Goal: Contribute content: Add original content to the website for others to see

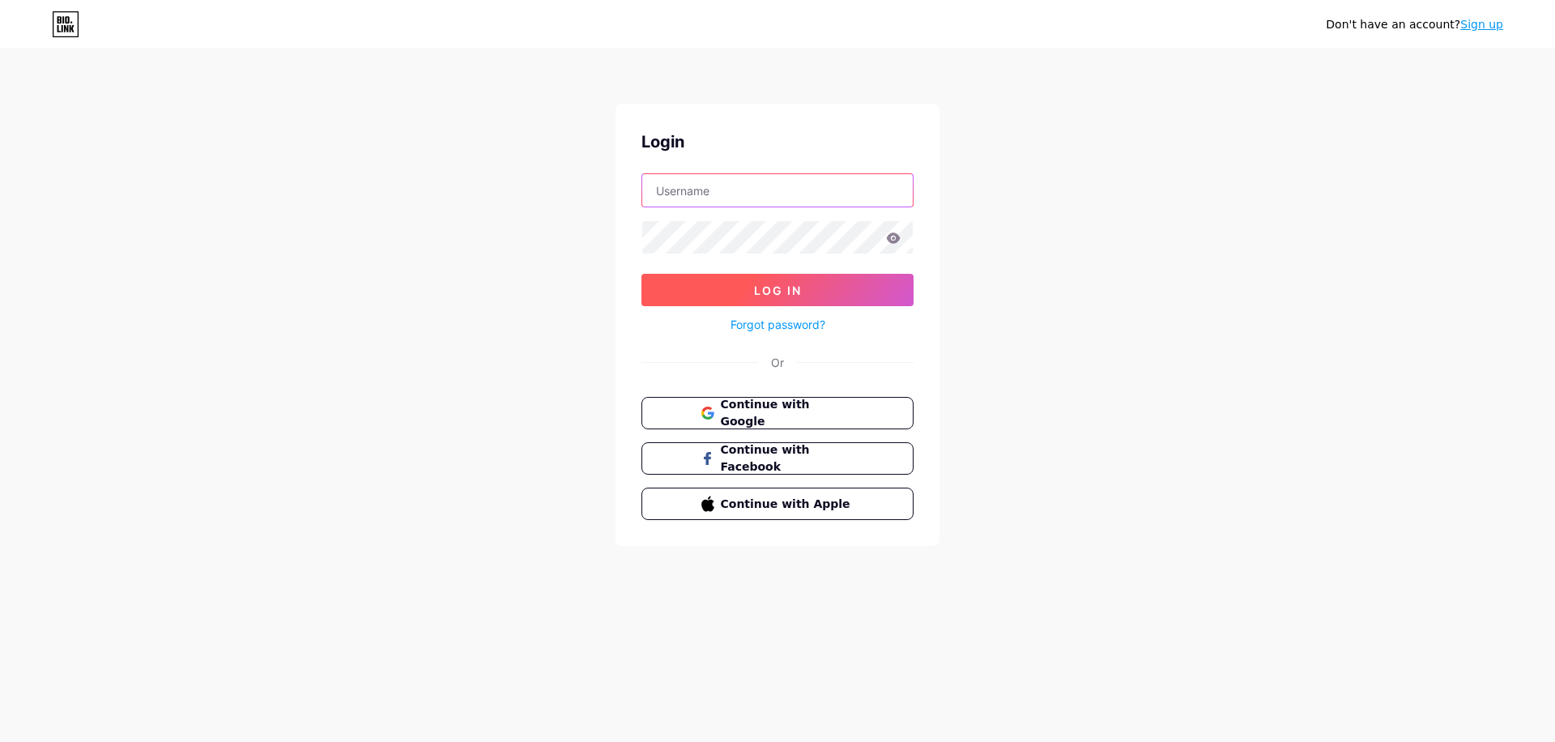
type input "[EMAIL_ADDRESS][DOMAIN_NAME]"
click at [799, 291] on span "Log In" at bounding box center [778, 290] width 48 height 14
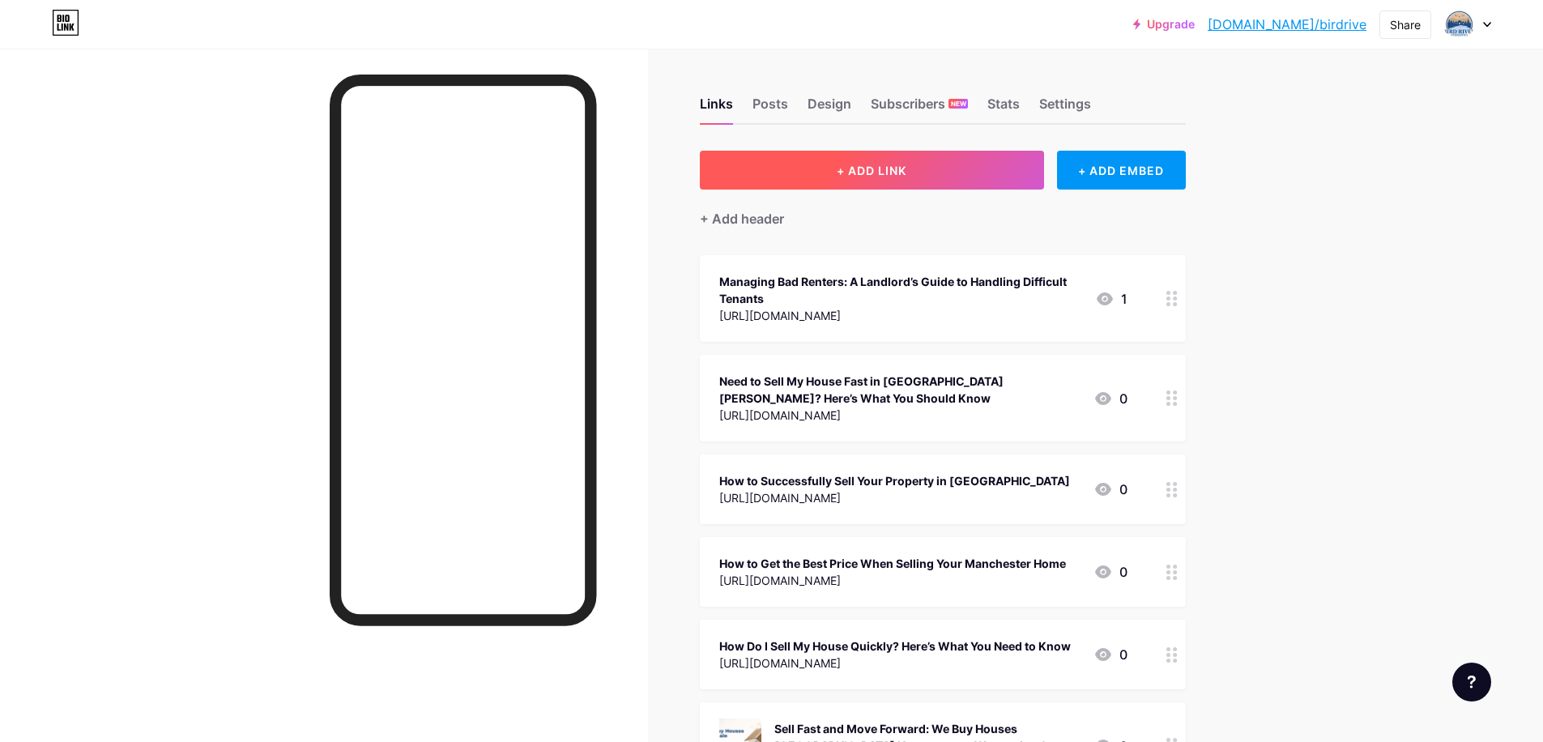
click at [888, 171] on span "+ ADD LINK" at bounding box center [872, 171] width 70 height 14
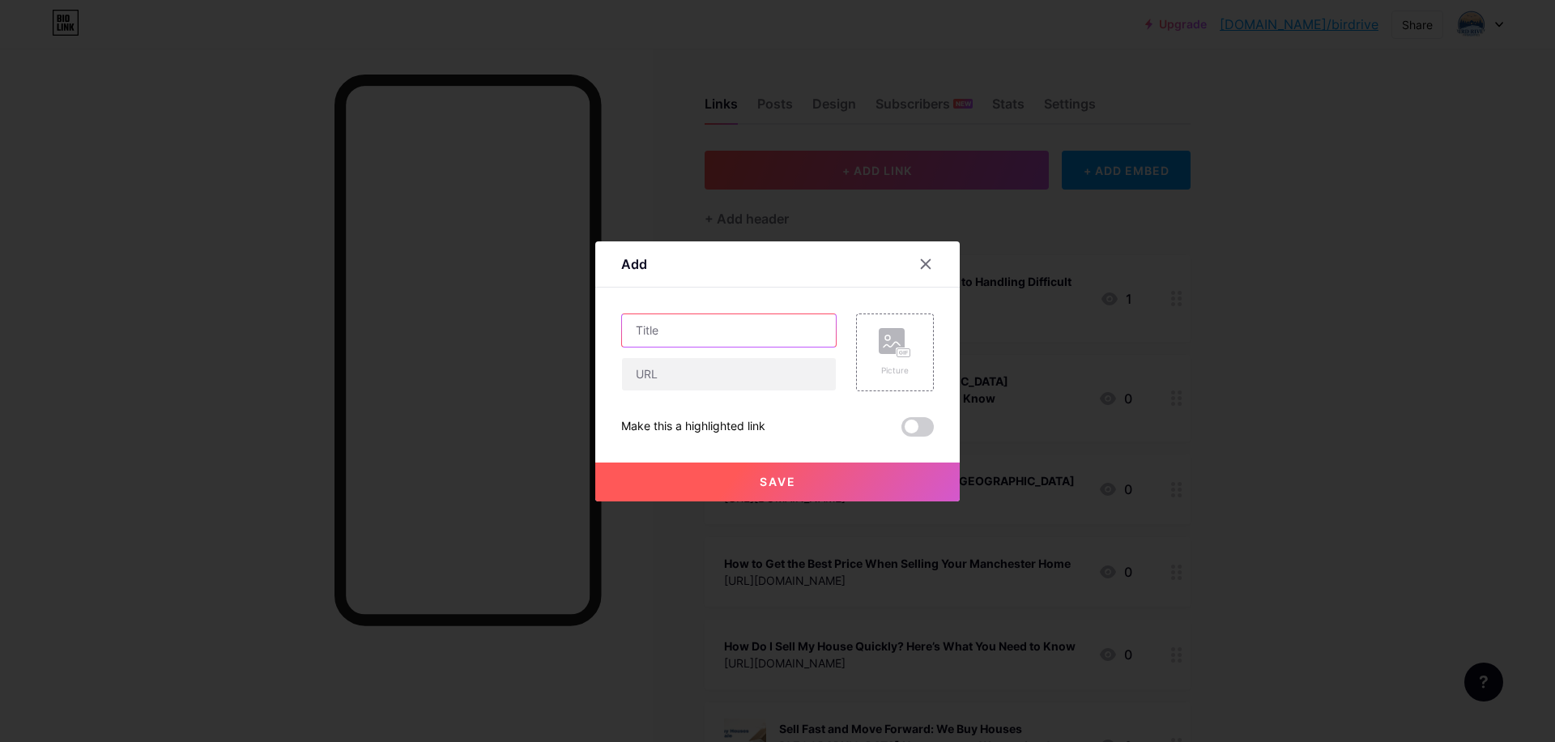
click at [693, 329] on input "text" at bounding box center [729, 330] width 214 height 32
click at [671, 374] on input "text" at bounding box center [729, 374] width 214 height 32
paste input "[URL][DOMAIN_NAME]"
type input "[URL][DOMAIN_NAME]"
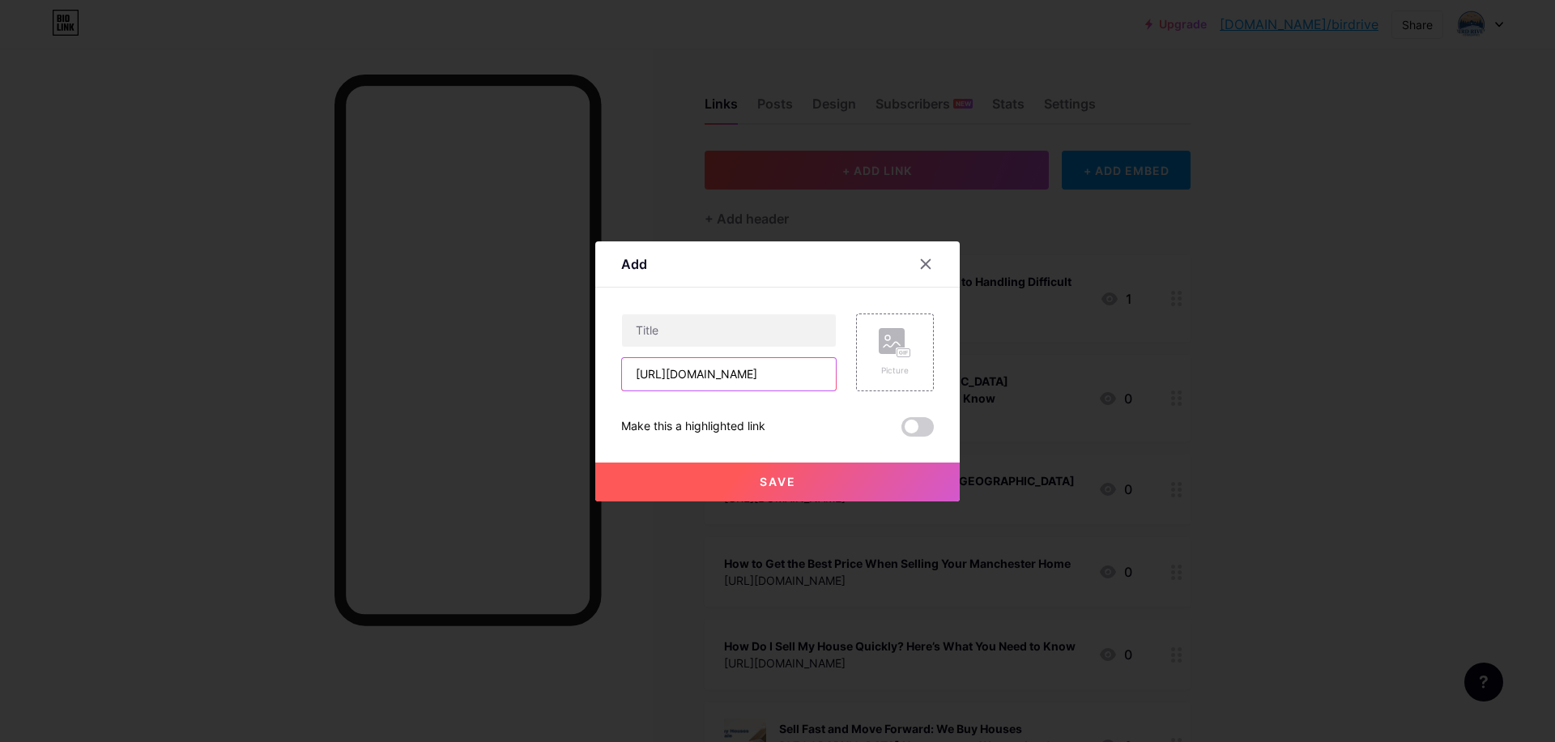
scroll to position [0, 0]
click at [690, 328] on input "text" at bounding box center [729, 330] width 214 height 32
paste input "Sell My House Fast Oakland – A Simple Way to Close Quickly and Move On"
type input "Sell My House Fast Oakland – A Simple Way to Close Quickly and Move On"
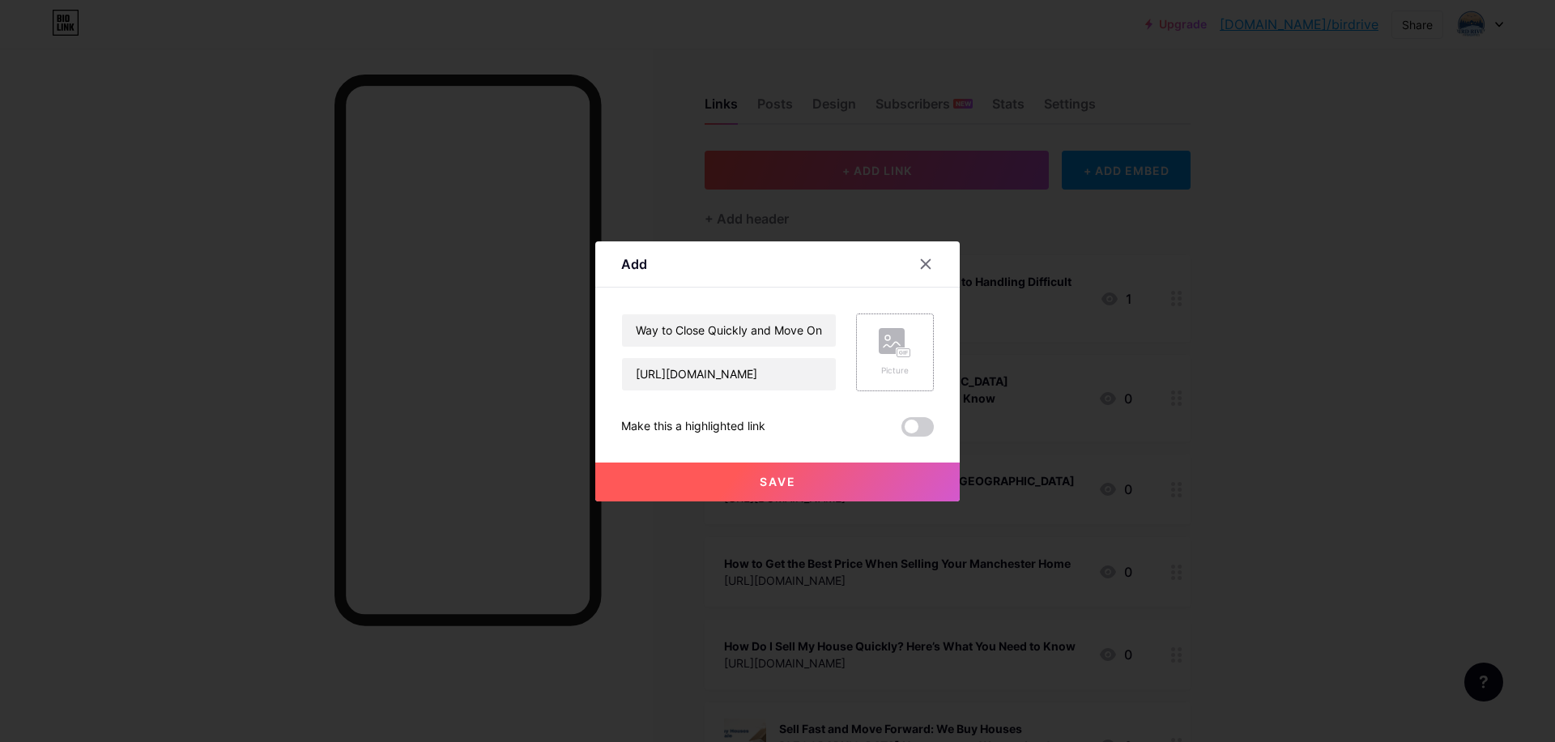
click at [879, 356] on icon at bounding box center [895, 343] width 32 height 30
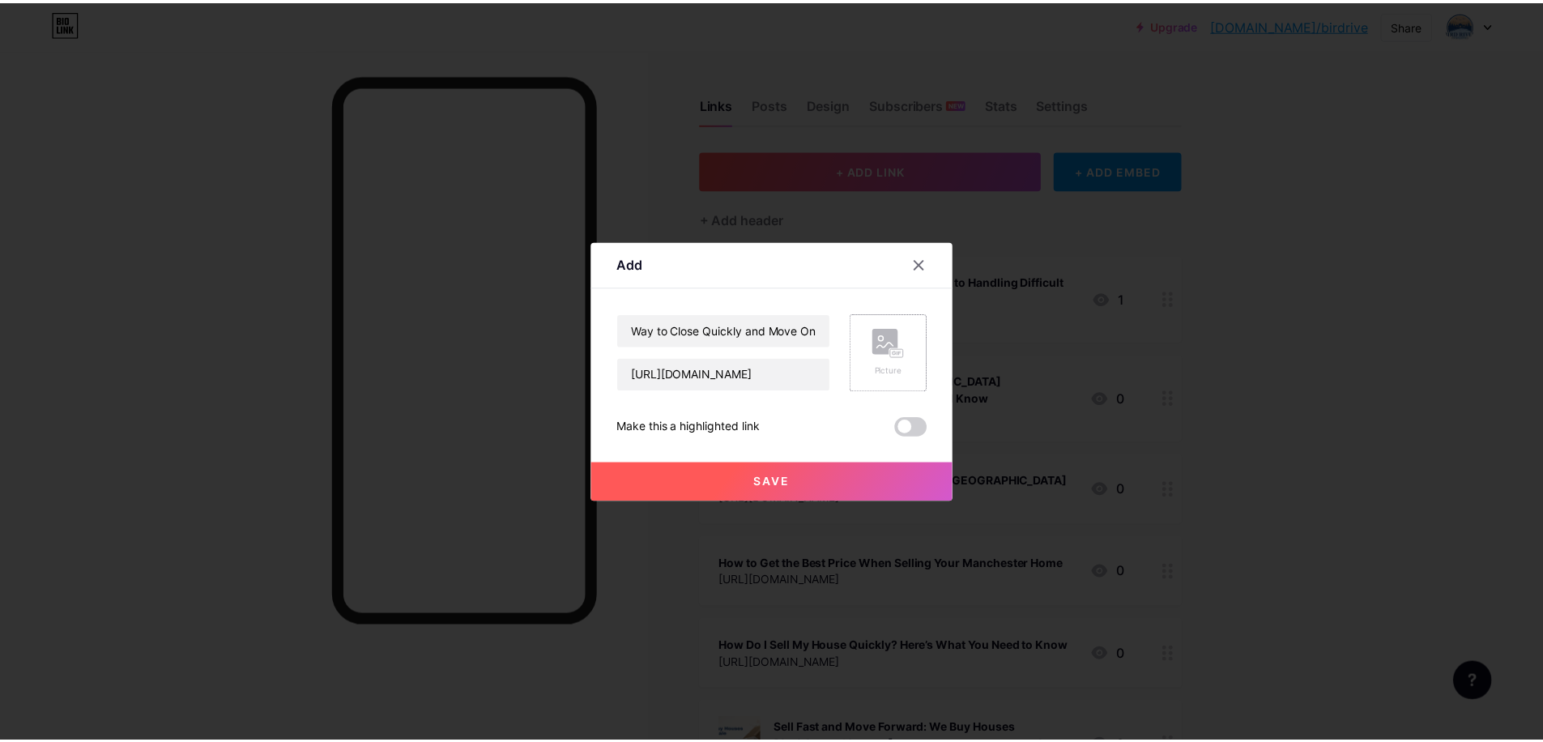
scroll to position [0, 0]
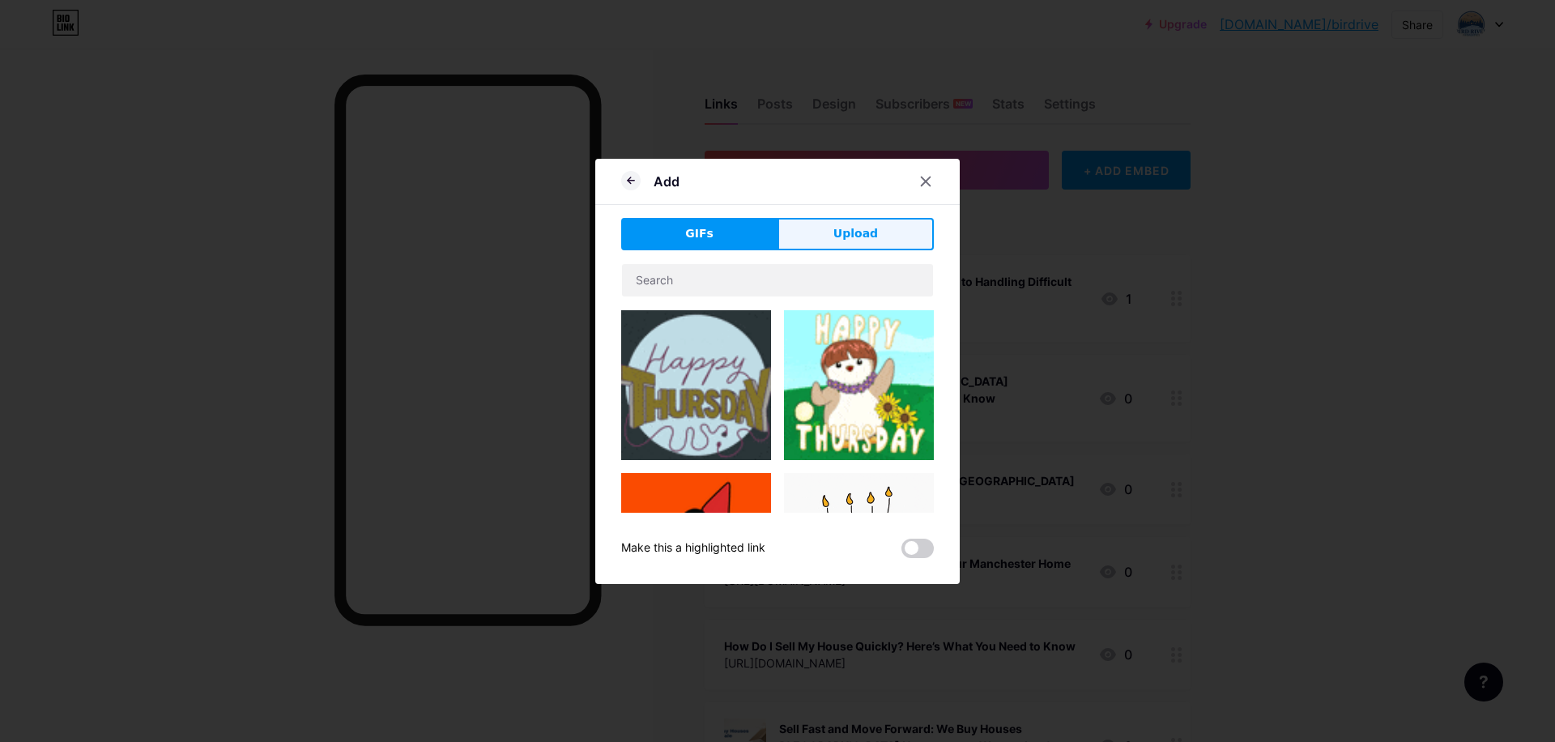
click at [853, 236] on span "Upload" at bounding box center [855, 233] width 45 height 17
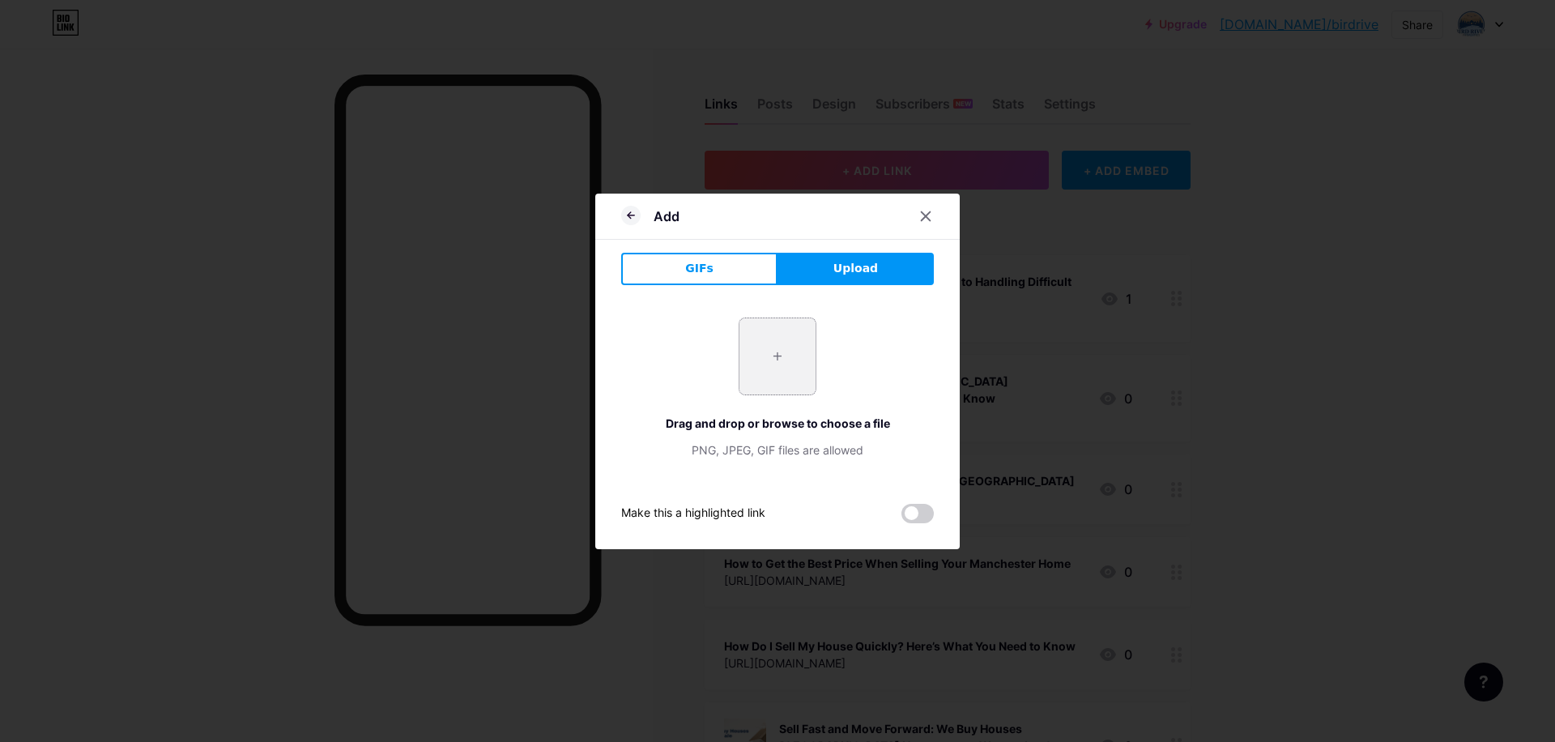
click at [761, 384] on input "file" at bounding box center [777, 356] width 76 height 76
type input "C:\fakepath\Sell My House Fast Oakland.jpg"
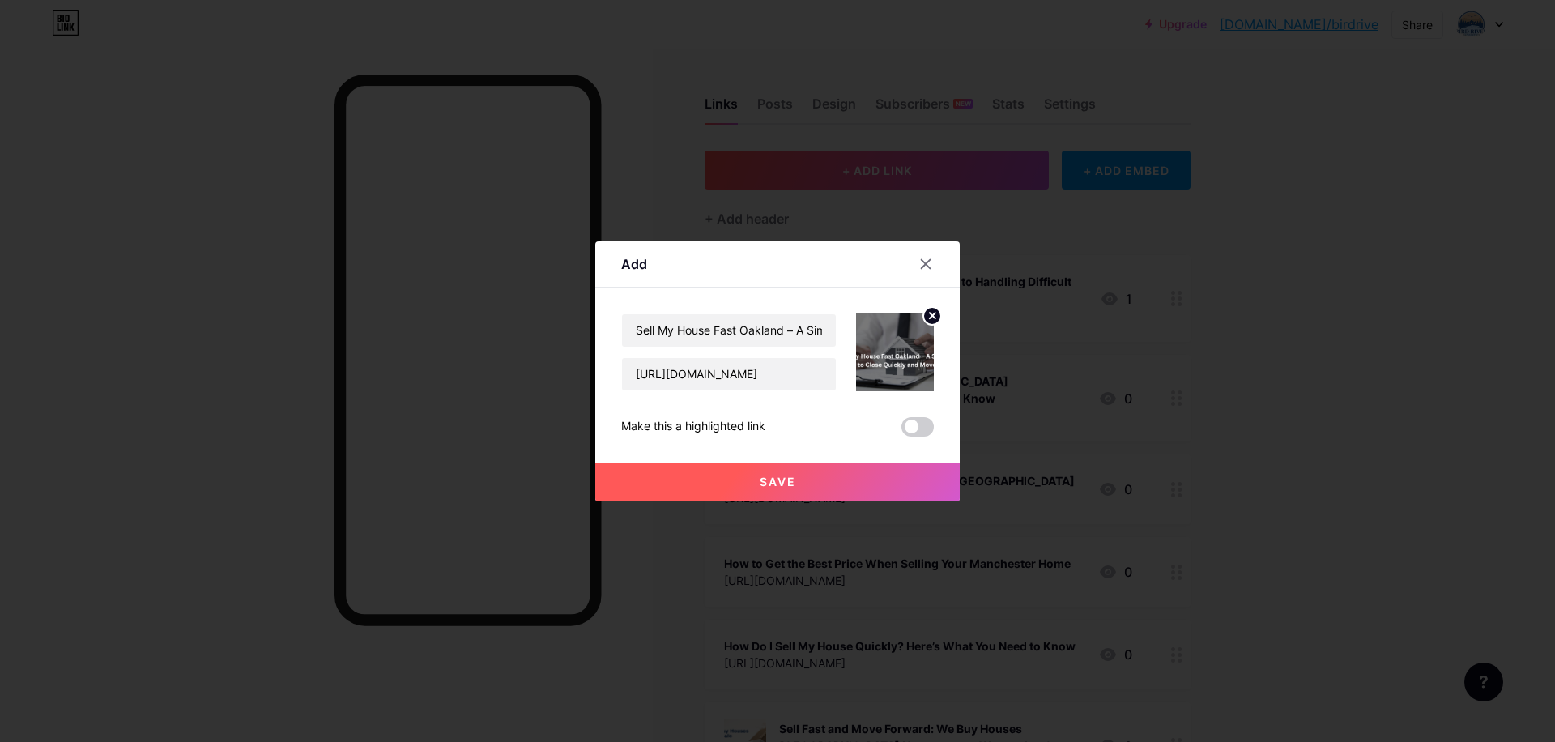
click at [770, 479] on span "Save" at bounding box center [778, 482] width 36 height 14
